Goal: Transaction & Acquisition: Purchase product/service

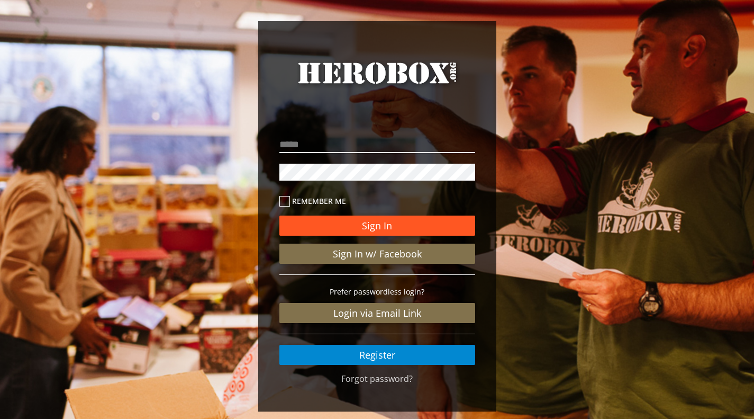
type input "**********"
click at [349, 225] on button "Sign In" at bounding box center [378, 225] width 196 height 20
click at [368, 224] on button "Sign In" at bounding box center [378, 225] width 196 height 20
click at [380, 223] on button "Sign In" at bounding box center [378, 225] width 196 height 20
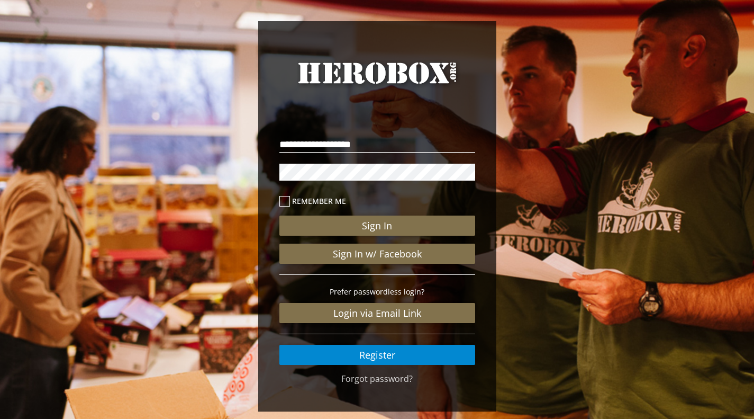
click at [333, 198] on label "Remember me" at bounding box center [378, 201] width 196 height 12
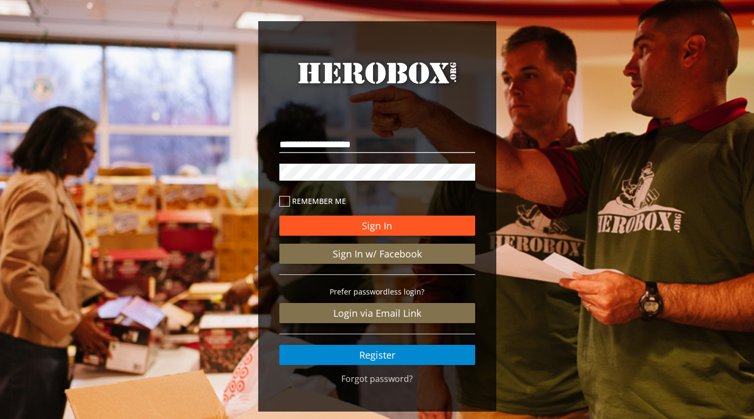
click at [331, 224] on button "Sign In" at bounding box center [378, 225] width 196 height 20
click at [304, 229] on button "Sign In" at bounding box center [378, 225] width 196 height 20
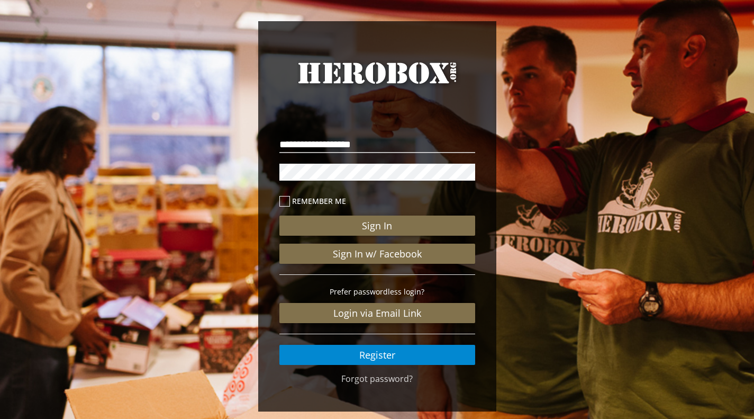
click at [0, 16] on div "**********" at bounding box center [377, 219] width 754 height 438
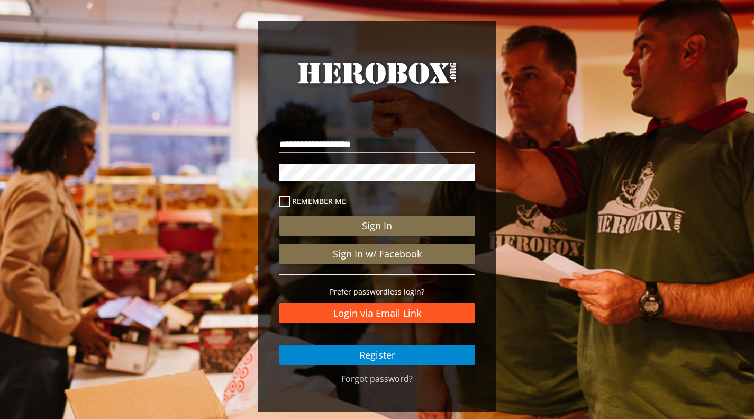
click at [322, 307] on link "Login via Email Link" at bounding box center [378, 313] width 196 height 20
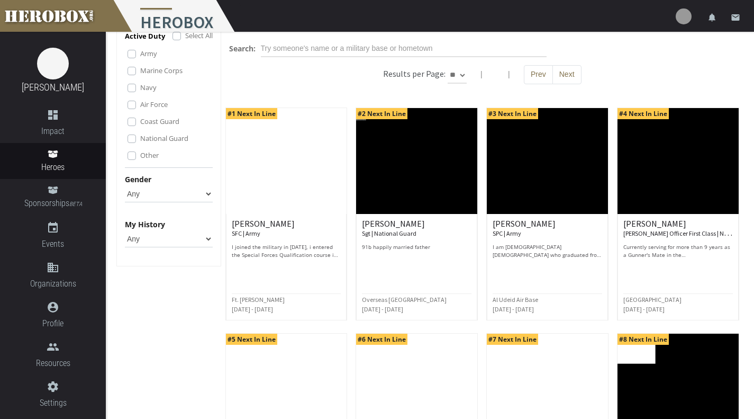
scroll to position [51, 0]
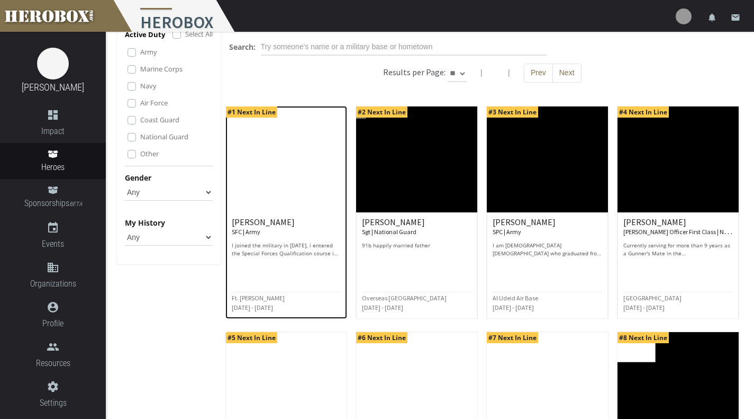
click at [326, 264] on div at bounding box center [287, 266] width 110 height 12
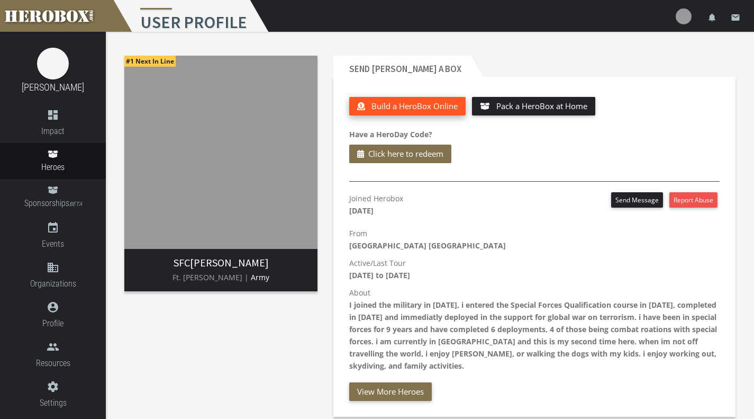
click at [399, 101] on span "Build a HeroBox Online" at bounding box center [415, 106] width 86 height 11
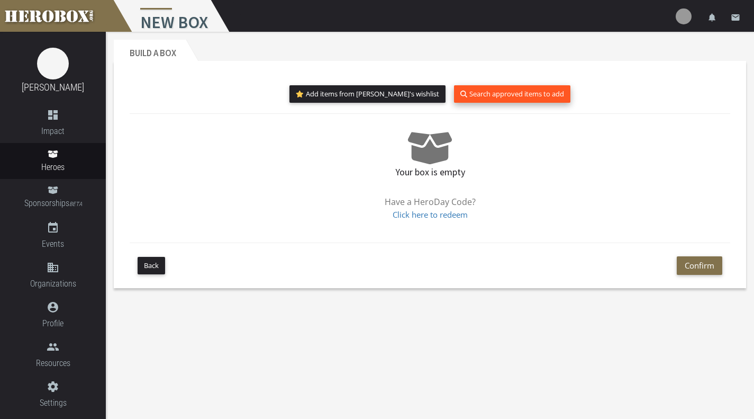
click at [470, 95] on button "Search approved items to add" at bounding box center [512, 93] width 116 height 17
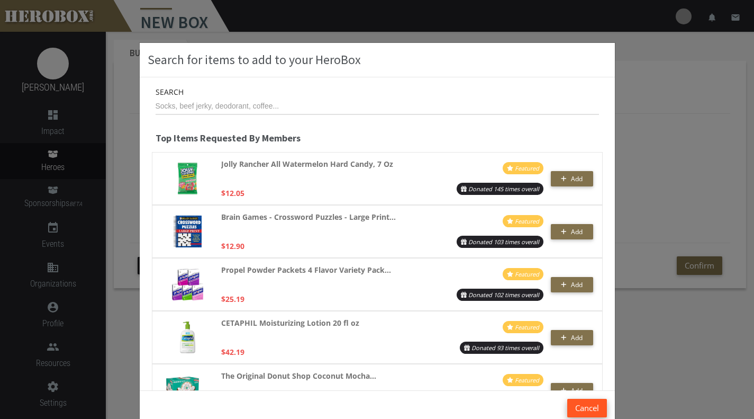
click at [586, 403] on button "Cancel" at bounding box center [588, 408] width 40 height 19
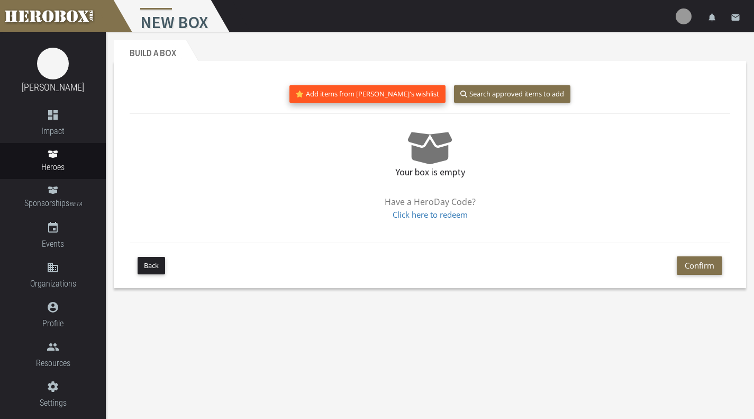
click at [391, 101] on button "Add items from jake's wishlist" at bounding box center [368, 93] width 156 height 17
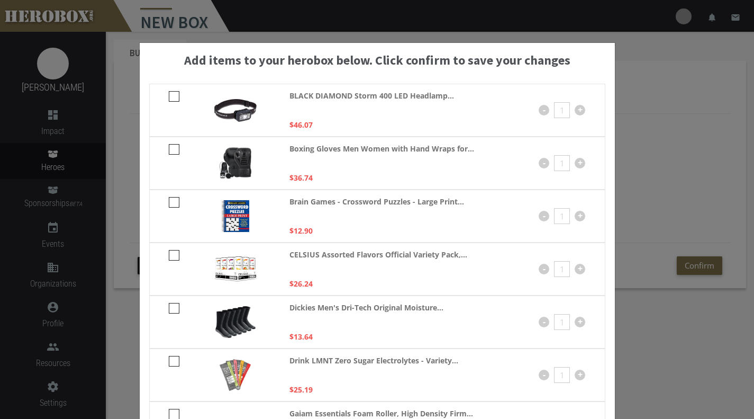
click at [169, 94] on icon at bounding box center [174, 96] width 11 height 11
click at [169, 94] on input "checkbox" at bounding box center [172, 100] width 7 height 17
checkbox input "****"
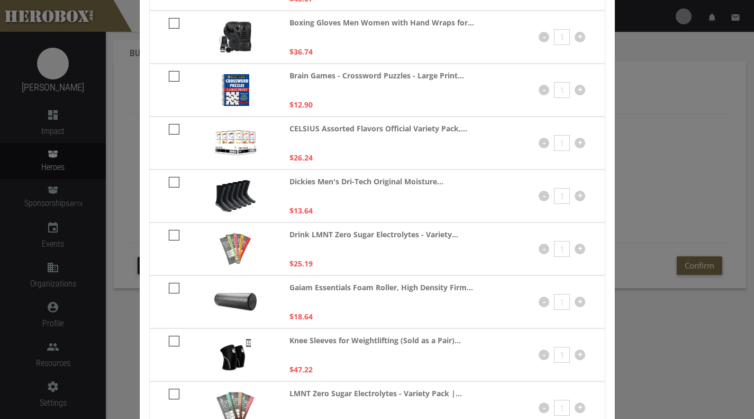
scroll to position [125, 0]
click at [171, 182] on icon at bounding box center [174, 182] width 11 height 11
click at [171, 182] on input "checkbox" at bounding box center [172, 186] width 7 height 17
checkbox input "****"
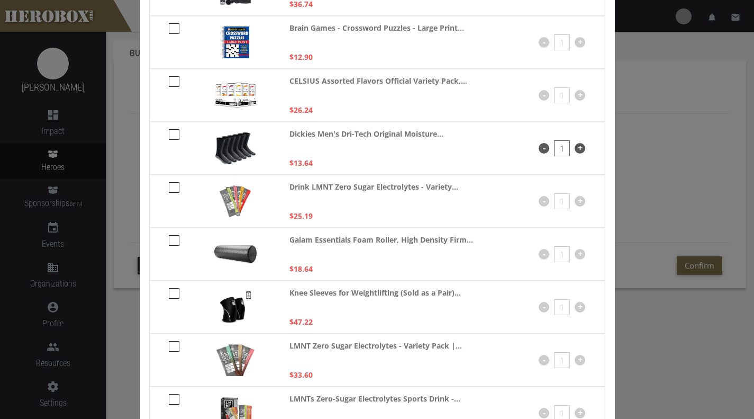
scroll to position [163, 0]
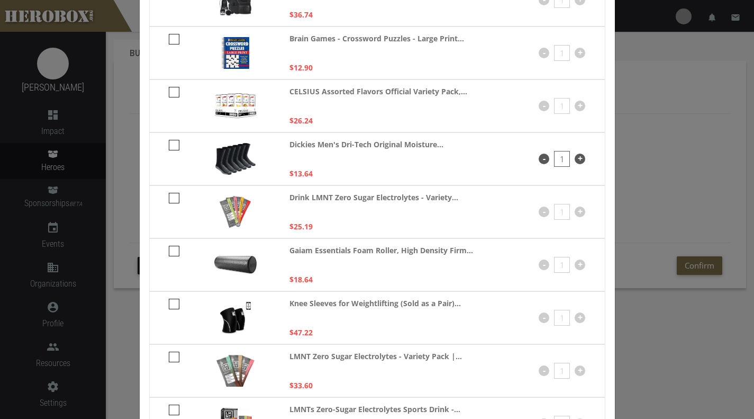
click at [170, 302] on icon at bounding box center [174, 304] width 11 height 11
click at [170, 302] on input "checkbox" at bounding box center [172, 307] width 7 height 17
checkbox input "****"
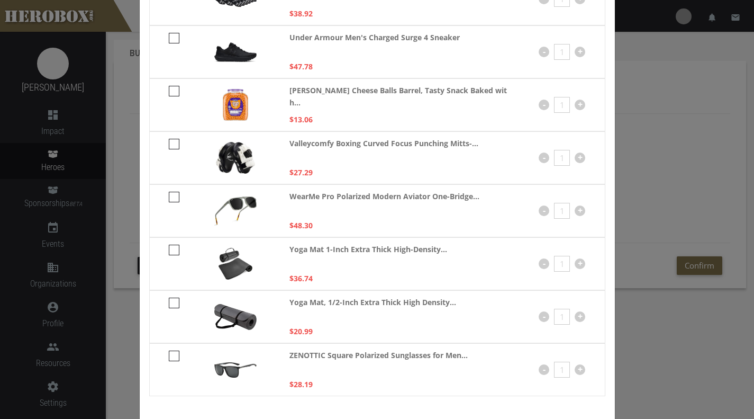
scroll to position [1242, 0]
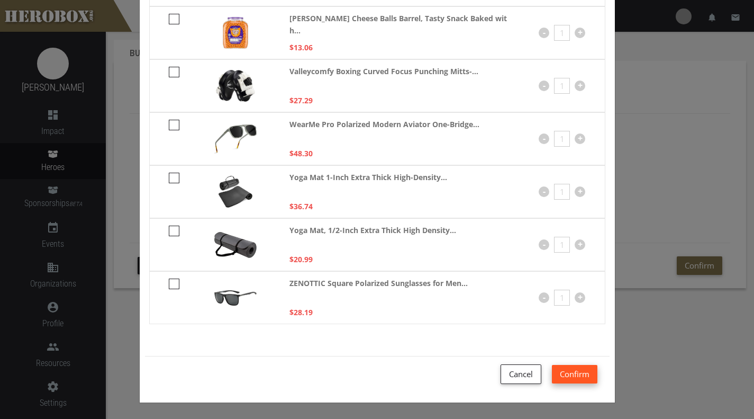
click at [574, 377] on button "Confirm" at bounding box center [575, 374] width 46 height 19
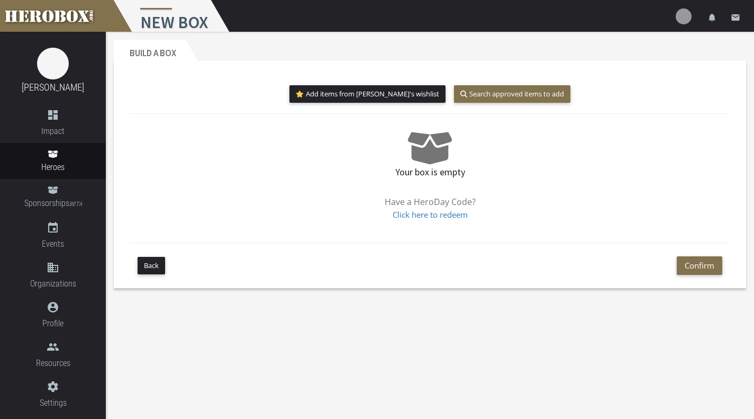
scroll to position [145, 0]
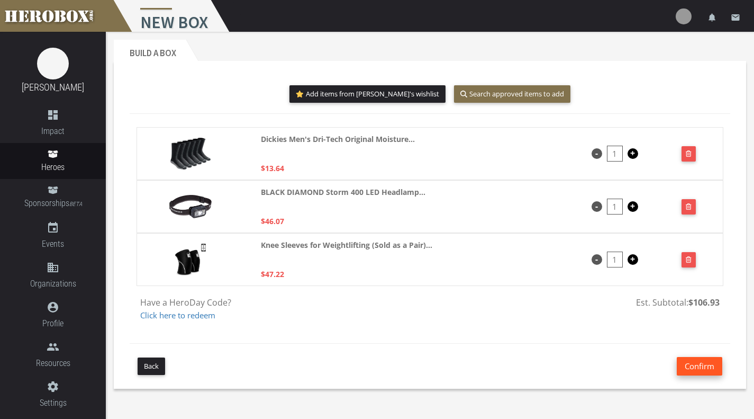
click at [703, 365] on button "Confirm" at bounding box center [700, 366] width 46 height 19
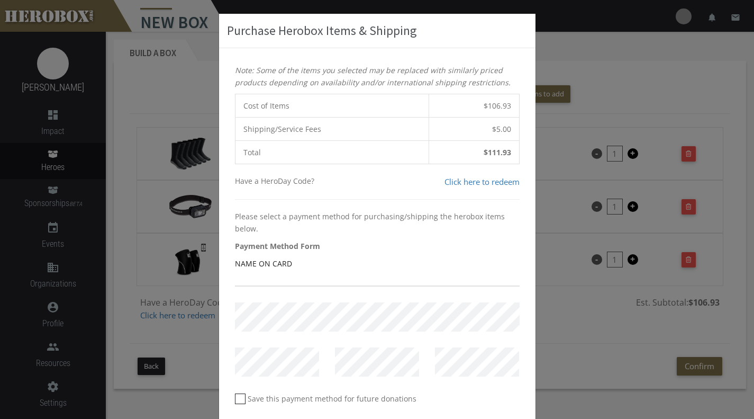
scroll to position [97, 0]
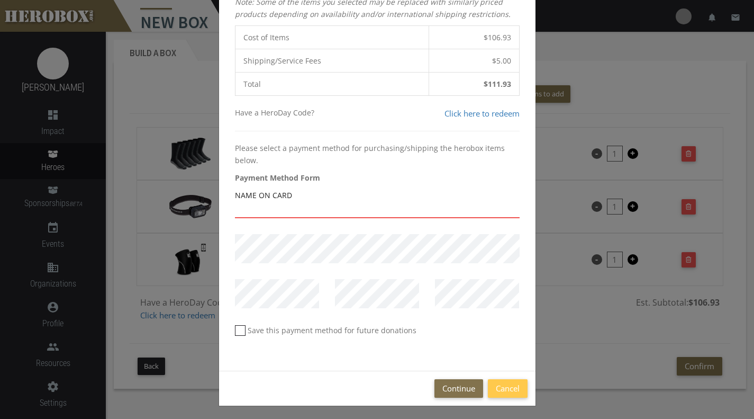
click at [374, 206] on input "text" at bounding box center [377, 209] width 285 height 17
type input "[PERSON_NAME]"
click at [237, 329] on icon at bounding box center [240, 330] width 11 height 11
click at [237, 329] on input "Save this payment method for future donations" at bounding box center [238, 334] width 7 height 17
checkbox input "*****"
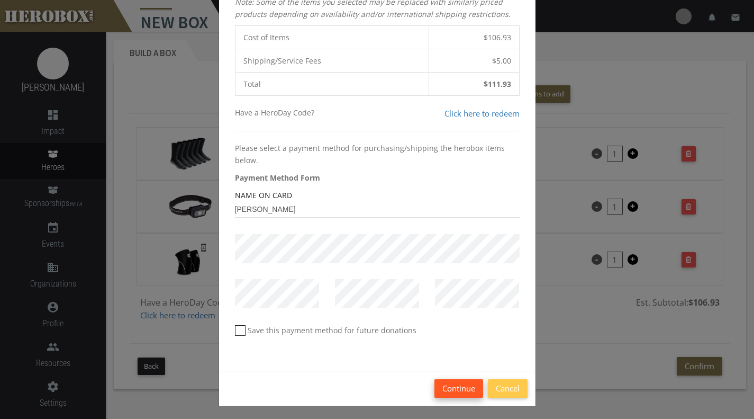
click at [456, 392] on button "Continue" at bounding box center [459, 388] width 49 height 19
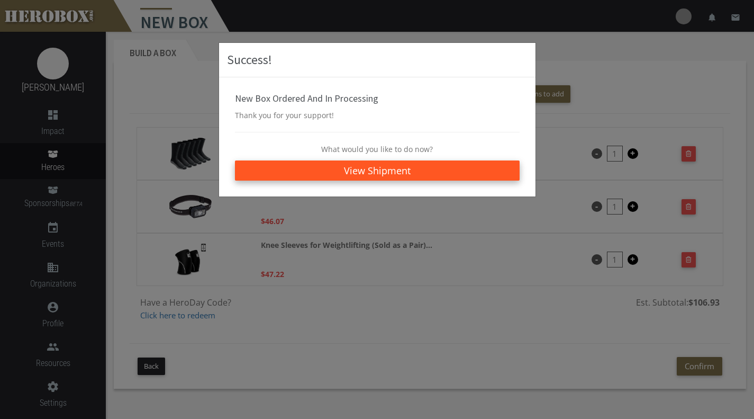
click at [383, 173] on link "View Shipment" at bounding box center [377, 170] width 285 height 20
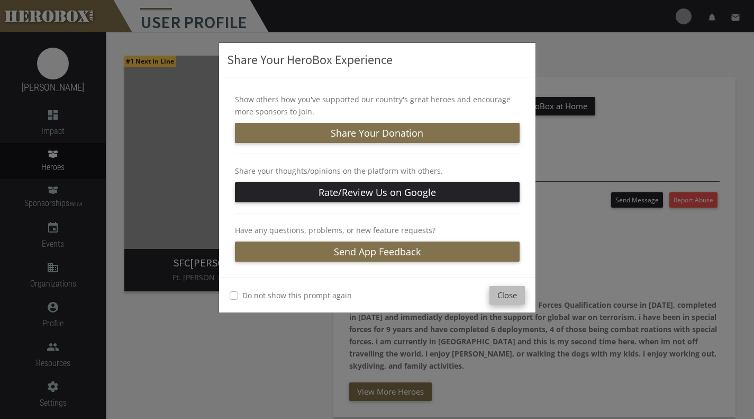
click at [513, 303] on button "Close" at bounding box center [507, 295] width 35 height 19
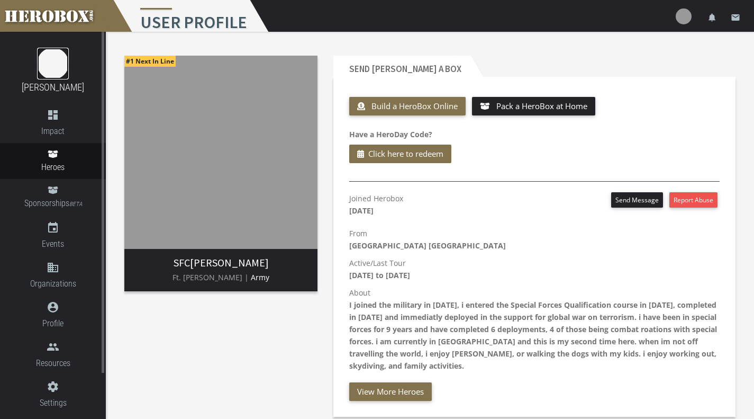
click at [50, 70] on img at bounding box center [53, 64] width 32 height 32
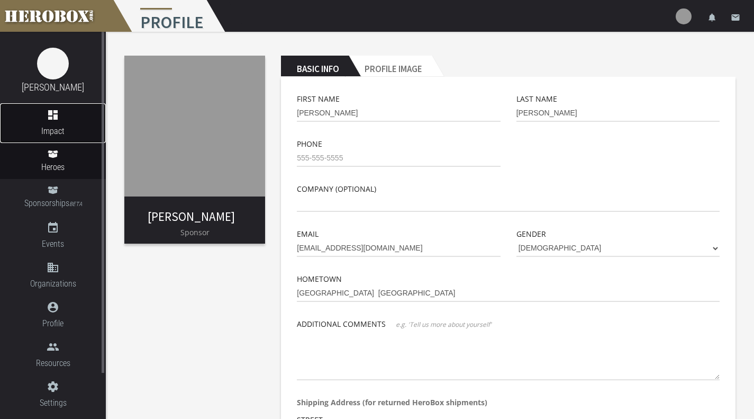
click at [57, 119] on icon "dashboard" at bounding box center [53, 115] width 106 height 13
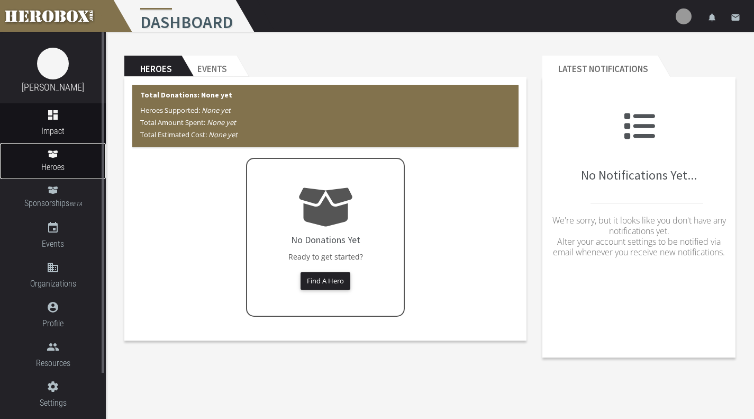
click at [80, 169] on span "Heroes" at bounding box center [53, 166] width 106 height 13
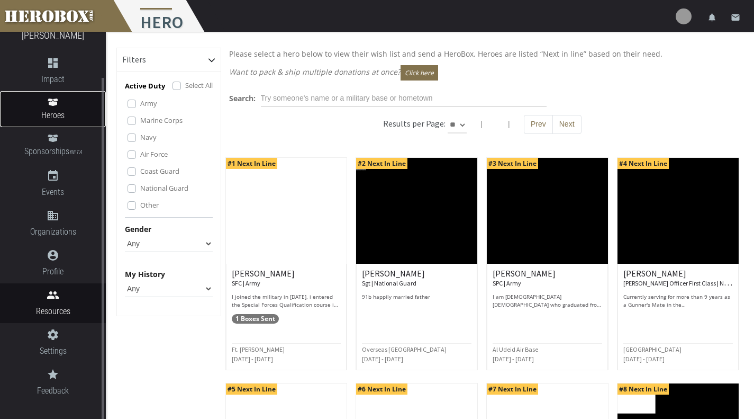
scroll to position [30, 0]
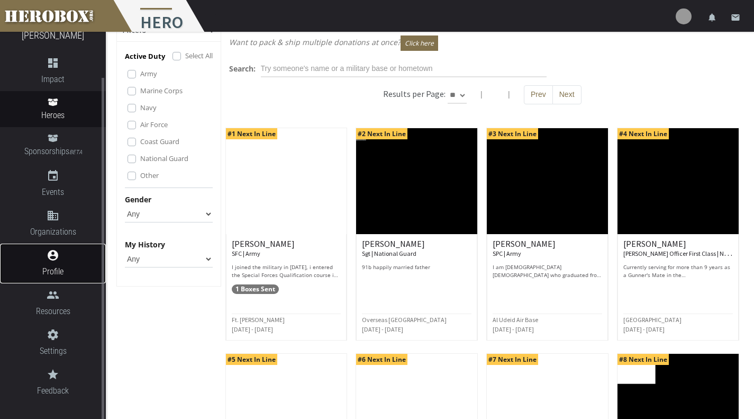
click at [66, 274] on span "Profile" at bounding box center [53, 271] width 106 height 13
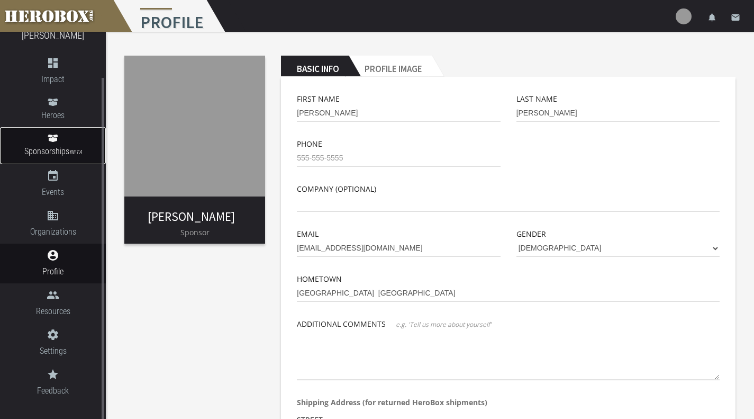
click at [70, 132] on link "Sponsorships BETA" at bounding box center [53, 145] width 106 height 37
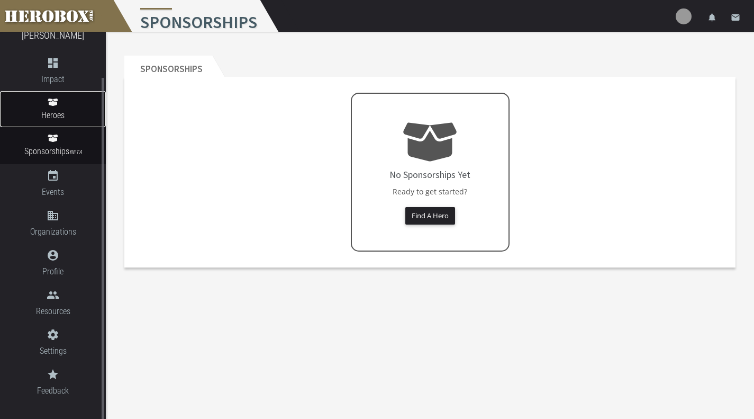
click at [73, 102] on link "Heroes" at bounding box center [53, 109] width 106 height 36
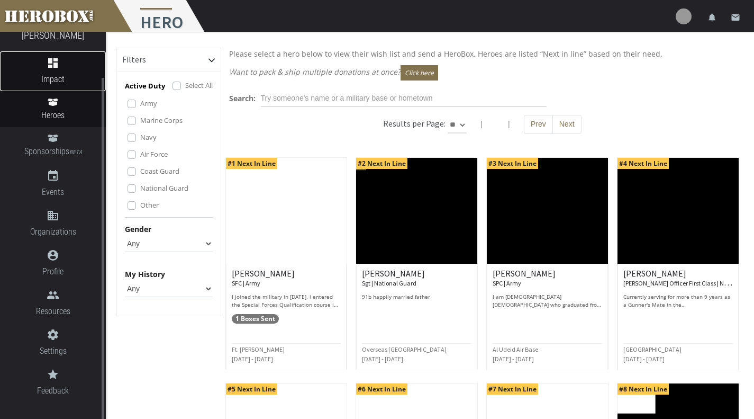
click at [70, 70] on link "dashboard Impact" at bounding box center [53, 71] width 106 height 40
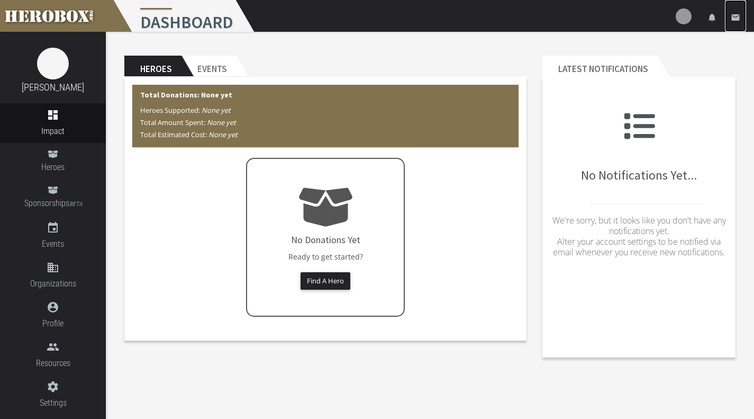
click at [739, 16] on icon "email" at bounding box center [736, 18] width 10 height 10
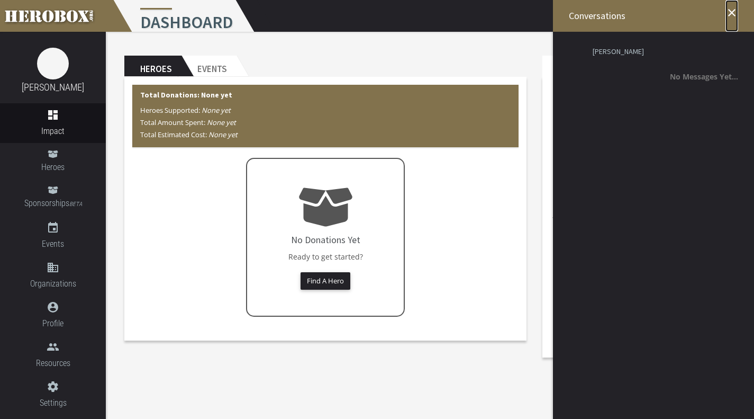
click at [732, 16] on icon "close" at bounding box center [732, 12] width 13 height 13
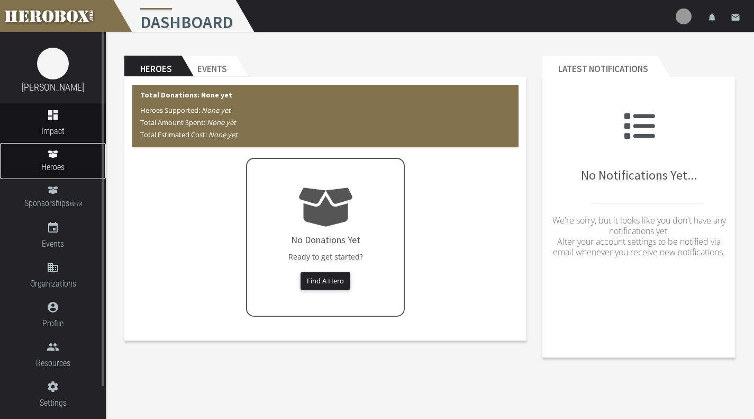
click at [42, 163] on span "Heroes" at bounding box center [53, 166] width 106 height 13
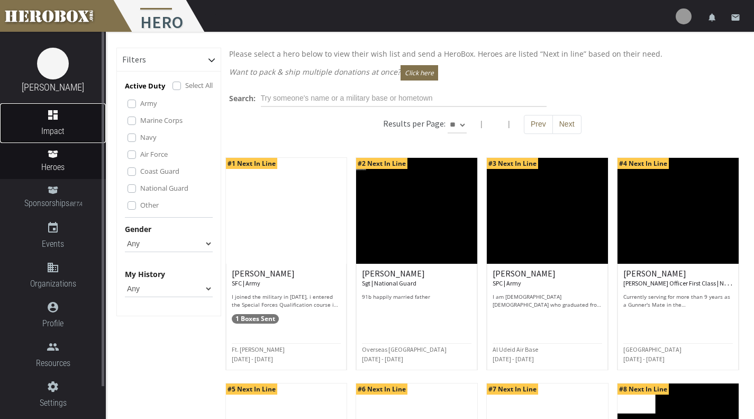
click at [57, 128] on span "Impact" at bounding box center [53, 130] width 106 height 13
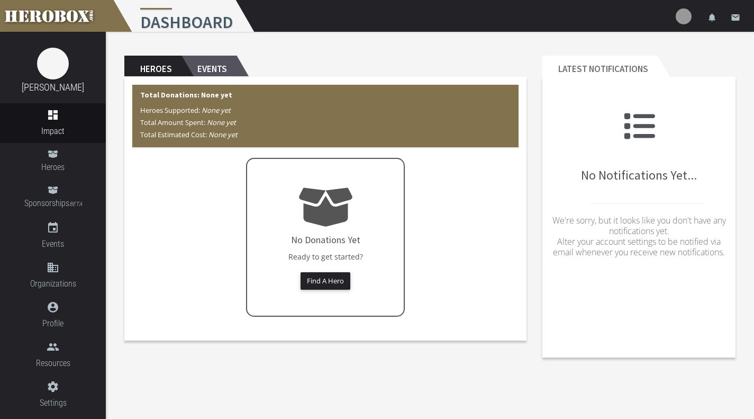
click at [224, 69] on h2 "Events" at bounding box center [209, 66] width 55 height 21
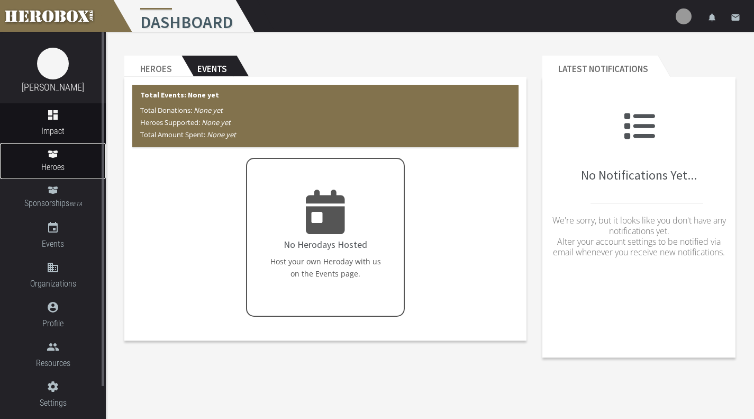
click at [77, 158] on link "Heroes" at bounding box center [53, 161] width 106 height 36
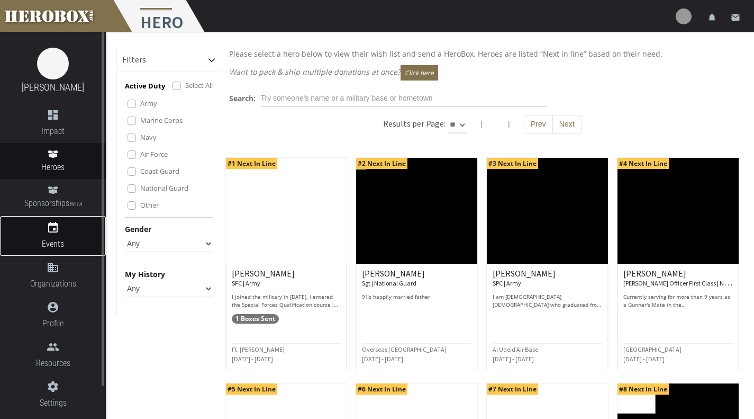
click at [71, 239] on span "Events" at bounding box center [53, 243] width 106 height 13
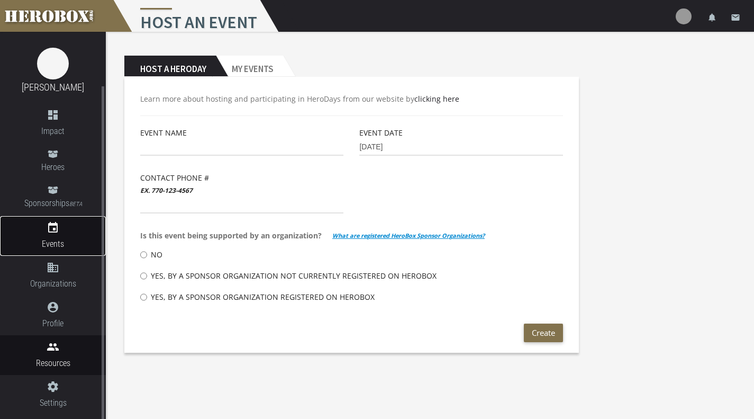
scroll to position [35, 0]
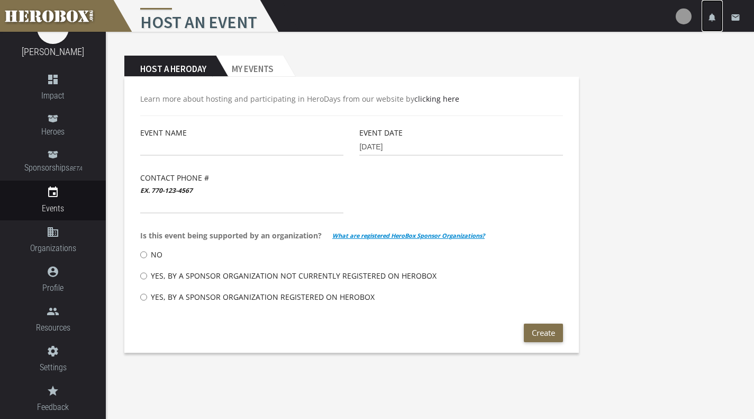
click at [709, 19] on icon "notifications" at bounding box center [713, 18] width 10 height 10
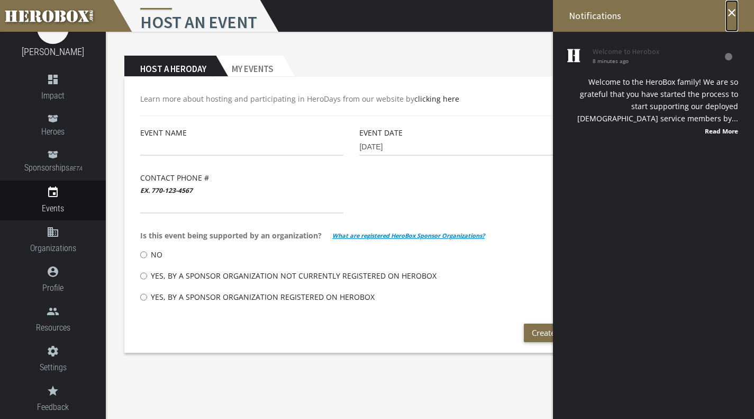
click at [735, 13] on icon "close" at bounding box center [732, 12] width 13 height 13
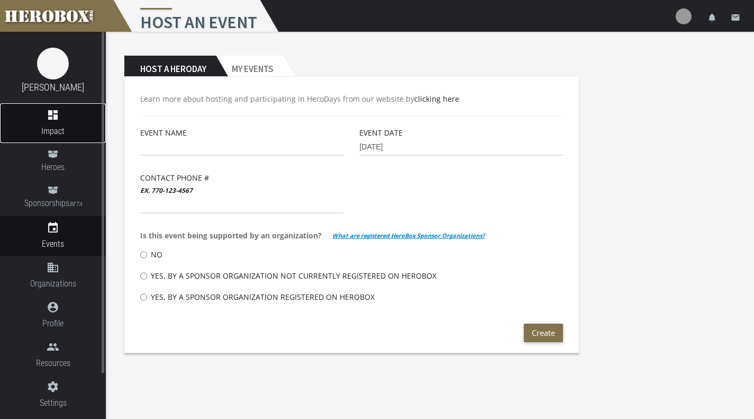
click at [62, 111] on icon "dashboard" at bounding box center [53, 115] width 106 height 13
